Goal: Task Accomplishment & Management: Use online tool/utility

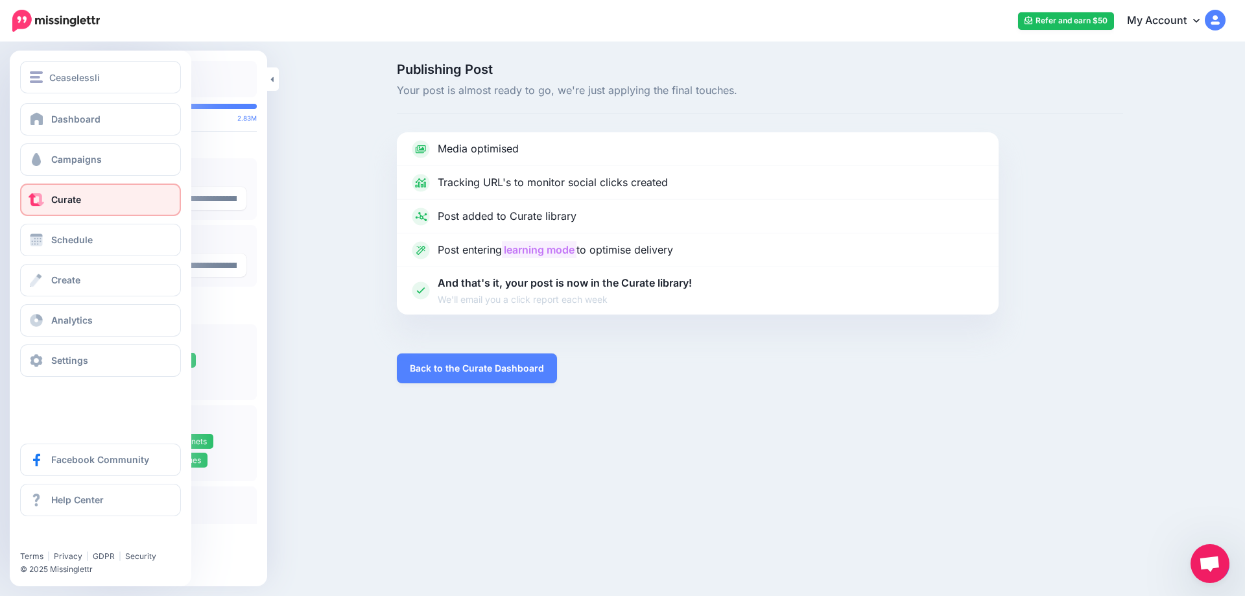
click at [106, 204] on link "Curate" at bounding box center [100, 199] width 161 height 32
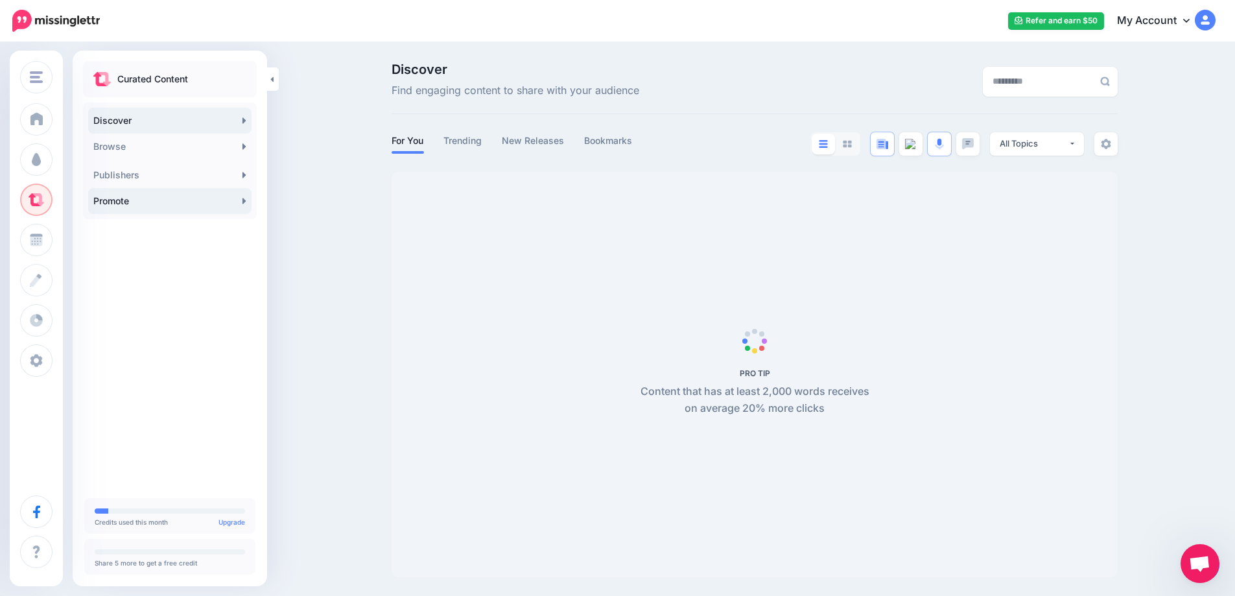
click at [239, 196] on link "Promote" at bounding box center [169, 201] width 163 height 26
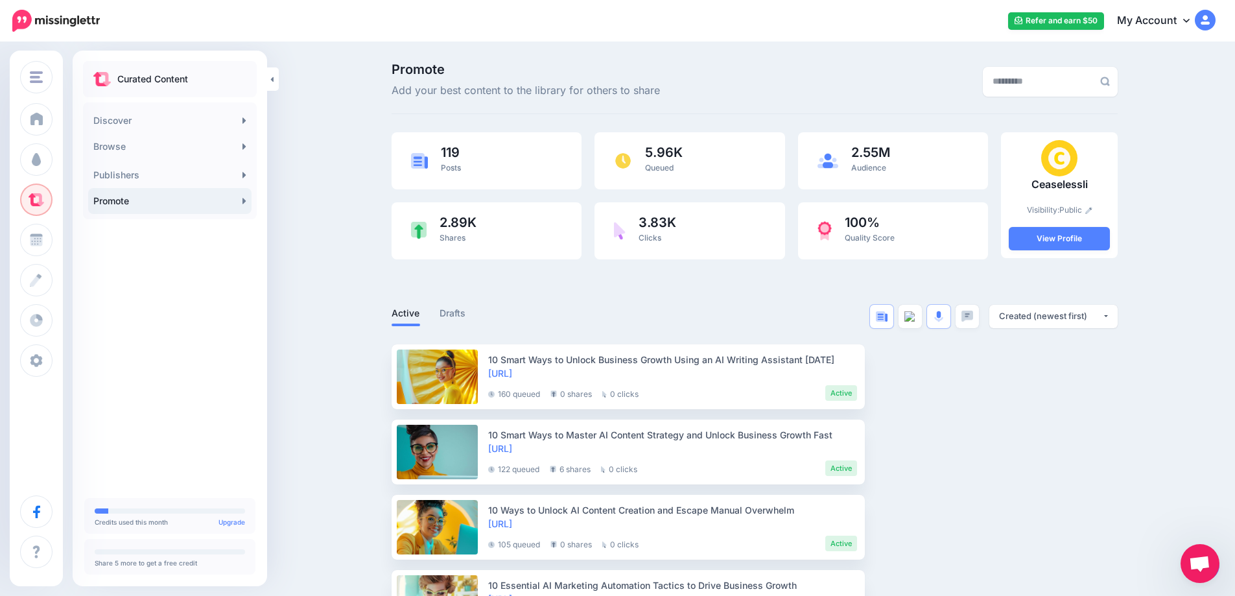
click at [242, 200] on icon at bounding box center [243, 201] width 3 height 6
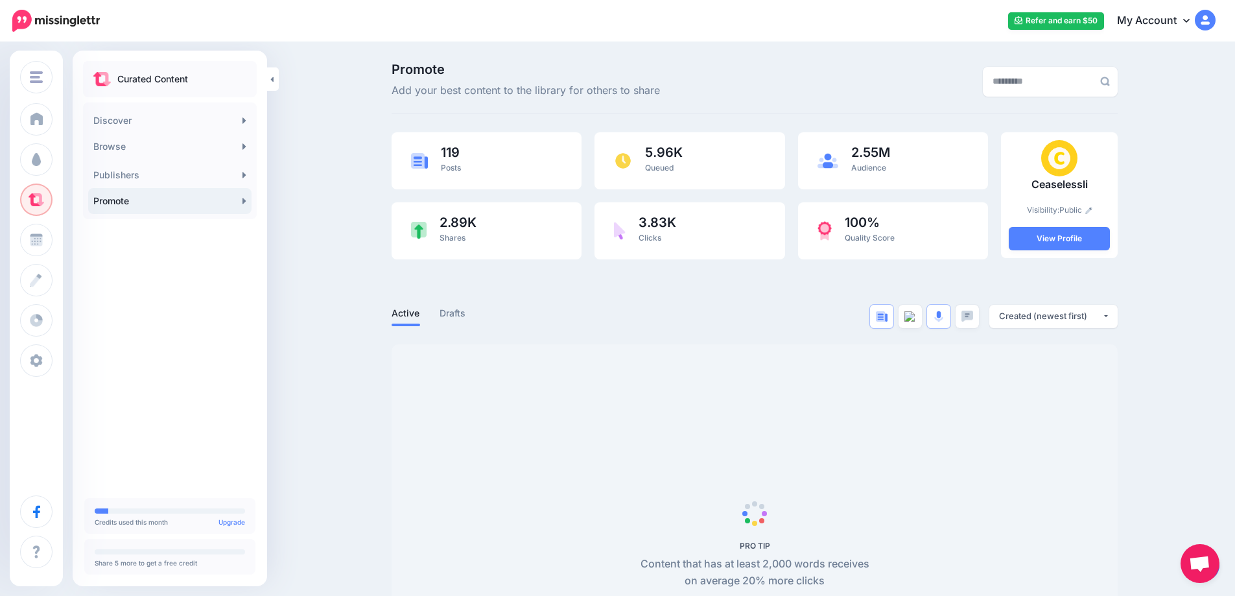
click at [1201, 566] on span "Open chat" at bounding box center [1199, 565] width 21 height 18
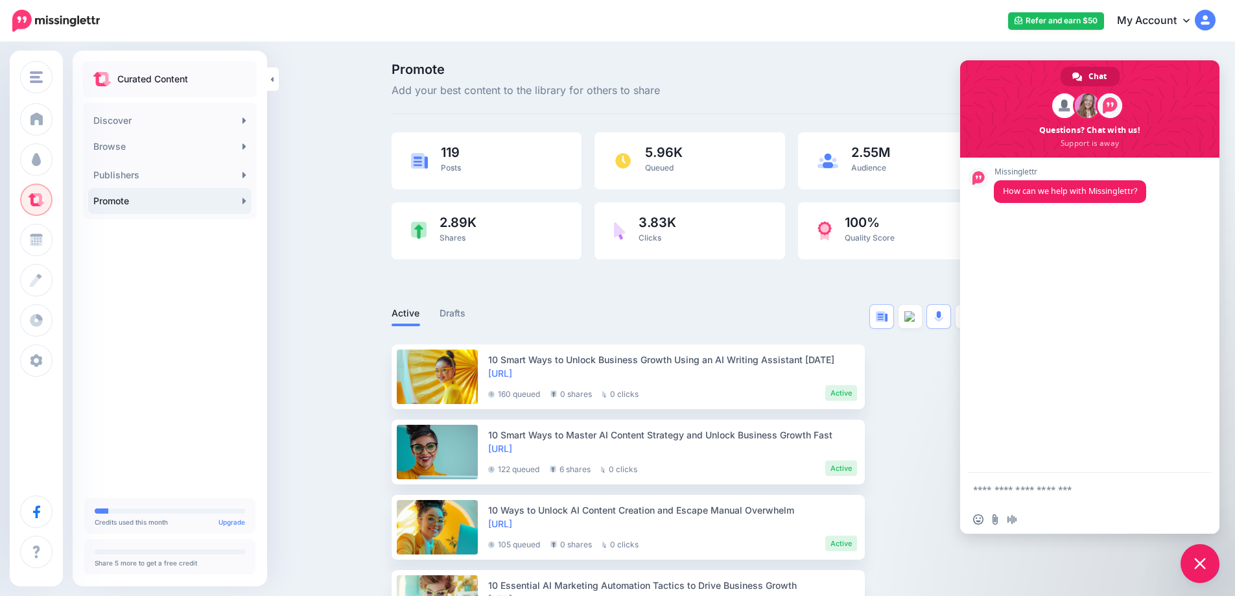
click at [1202, 559] on span "Close chat" at bounding box center [1200, 563] width 12 height 12
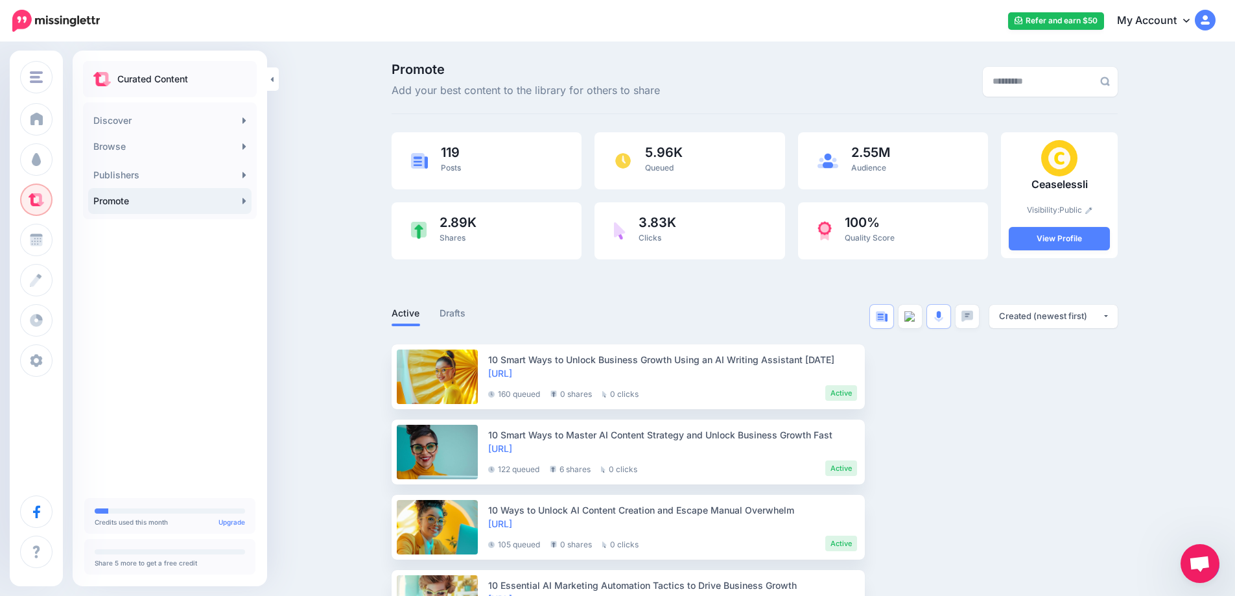
click at [240, 198] on link "Promote" at bounding box center [169, 201] width 163 height 26
click at [240, 200] on link "Promote" at bounding box center [169, 201] width 163 height 26
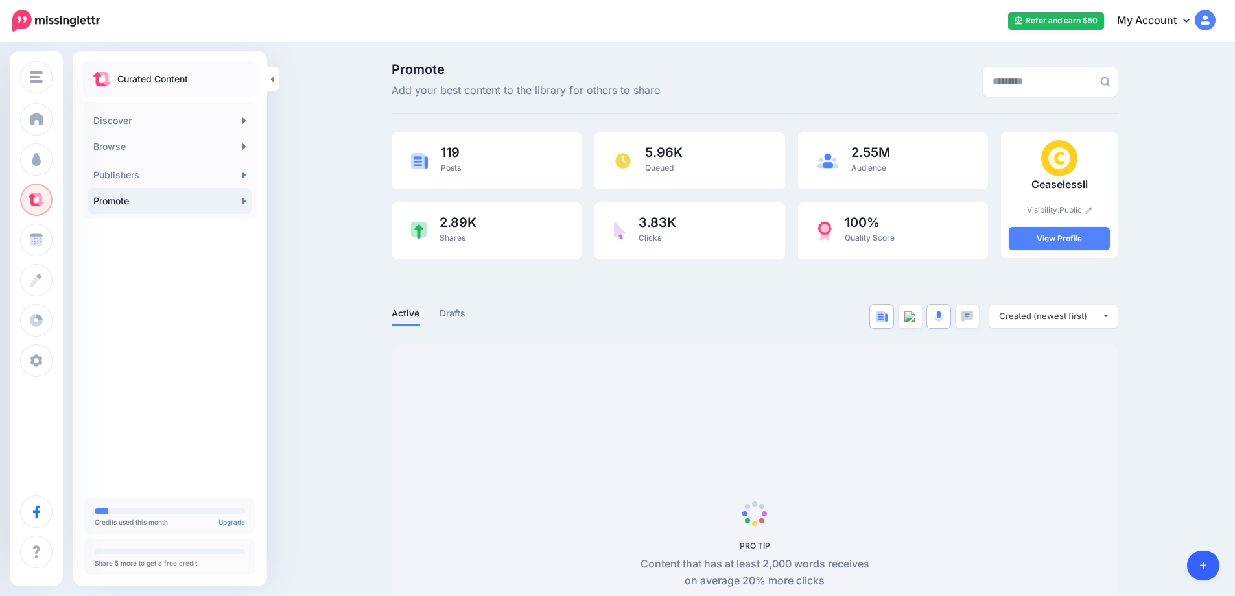
click at [1212, 570] on link at bounding box center [1203, 565] width 33 height 30
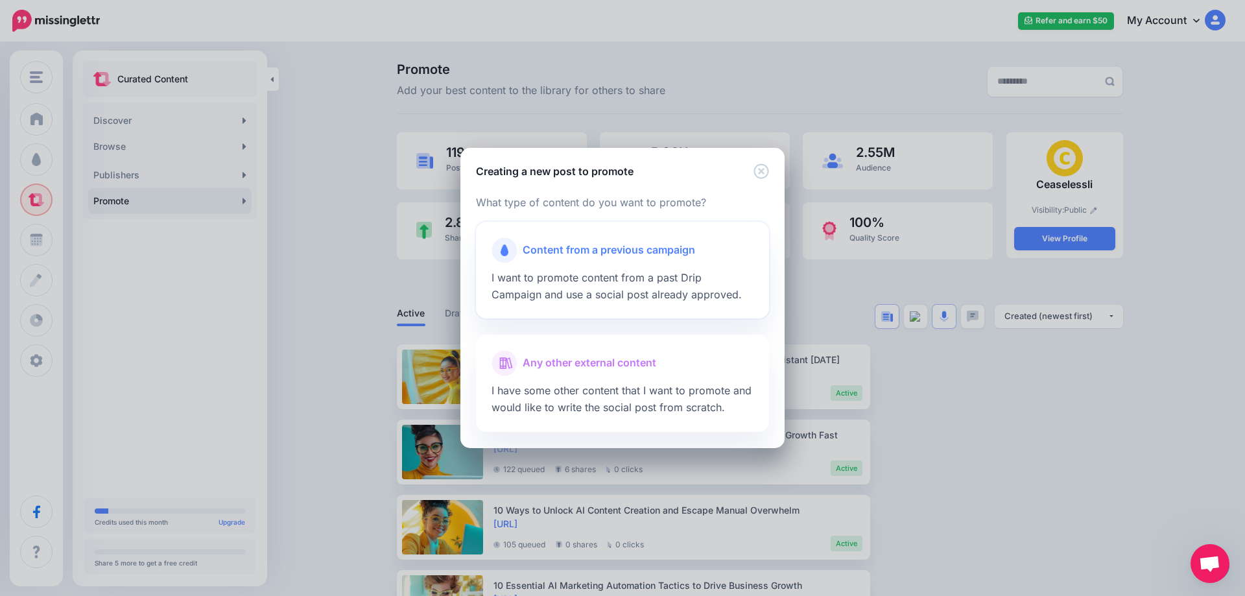
click at [529, 257] on span "Content from a previous campaign" at bounding box center [608, 250] width 172 height 17
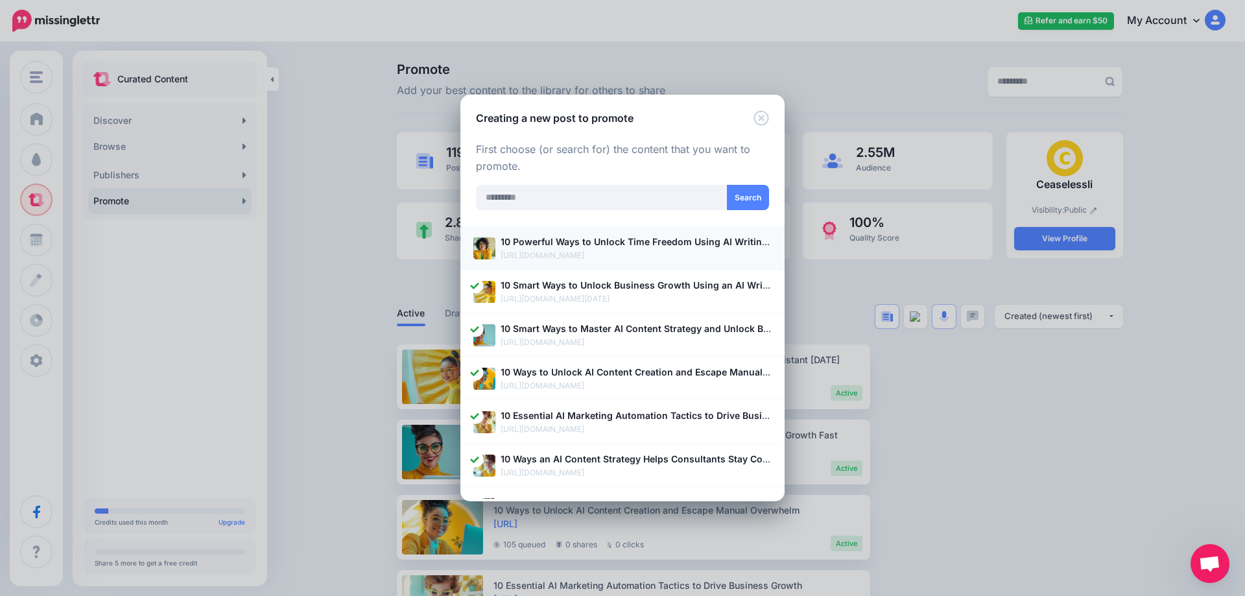
click at [518, 247] on b "10 Powerful Ways to Unlock Time Freedom Using AI Writing Assistant Tools" at bounding box center [669, 241] width 339 height 11
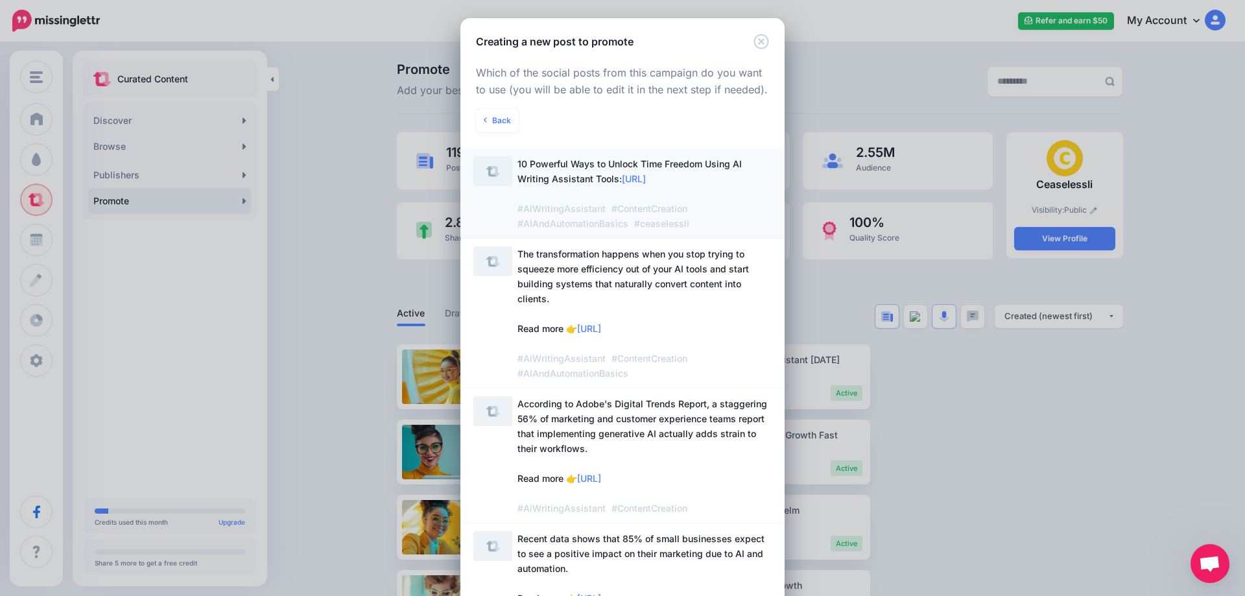
click at [592, 182] on span "10 Powerful Ways to Unlock Time Freedom Using AI Writing Assistant Tools: https…" at bounding box center [629, 193] width 224 height 71
